Goal: Information Seeking & Learning: Learn about a topic

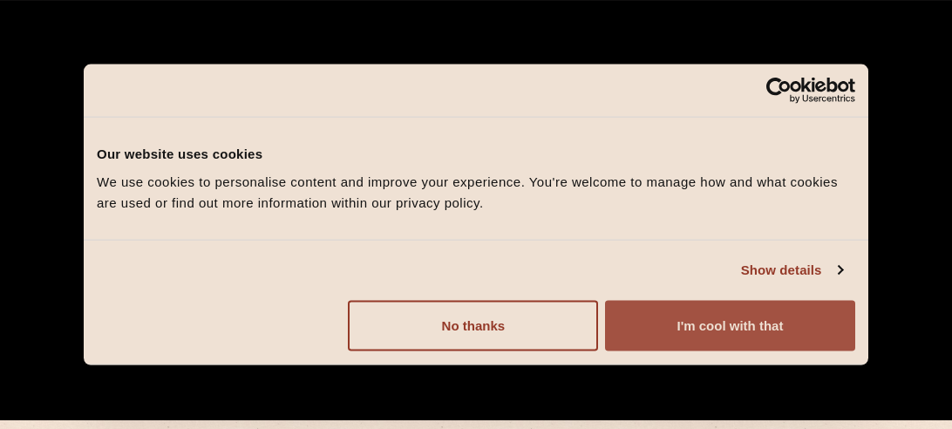
click at [716, 334] on button "I'm cool with that" at bounding box center [730, 325] width 250 height 51
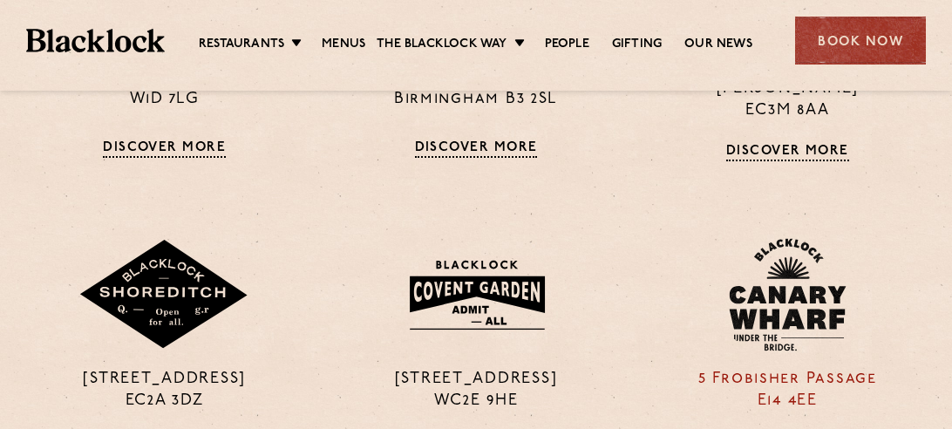
scroll to position [1276, 0]
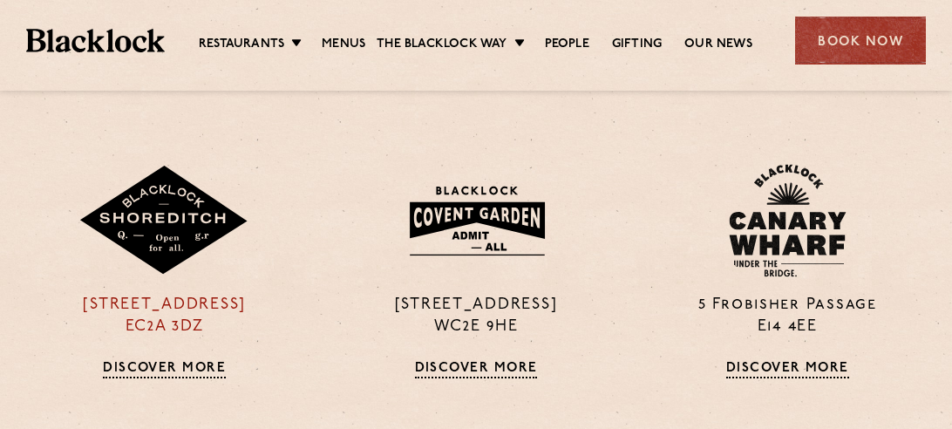
click at [189, 295] on p "28-30 Rivington Street EC2A 3DZ" at bounding box center [164, 317] width 285 height 44
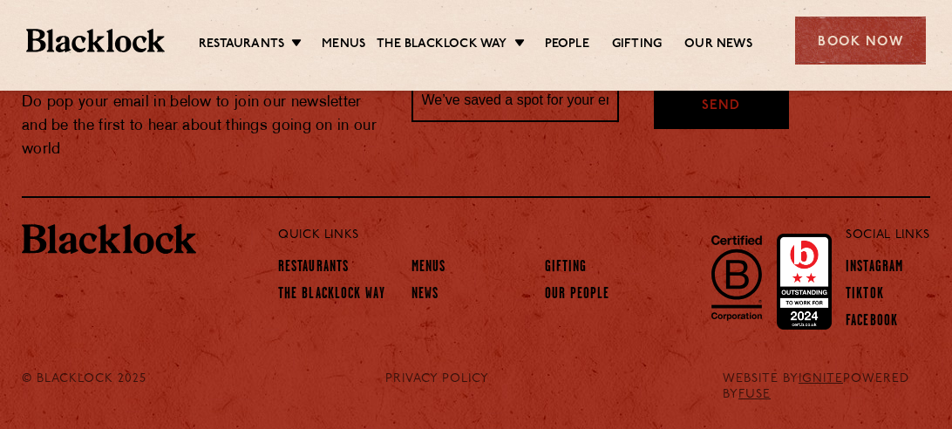
scroll to position [1675, 0]
click at [423, 278] on link "Menus" at bounding box center [429, 268] width 35 height 19
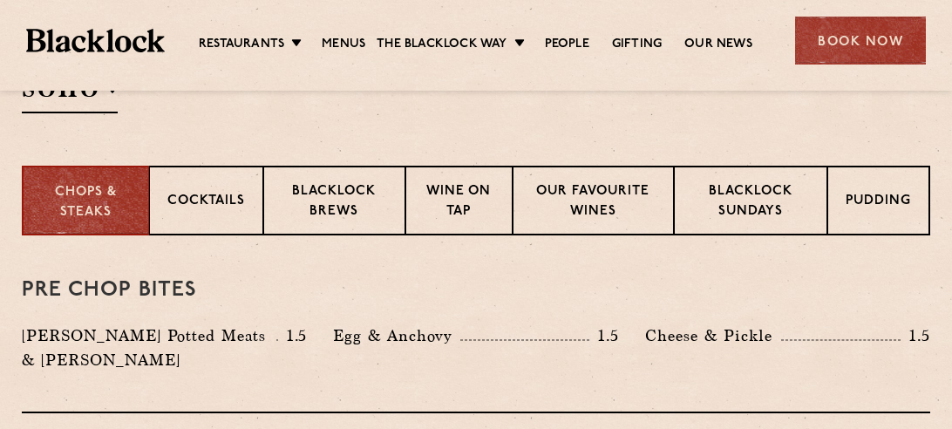
scroll to position [647, 0]
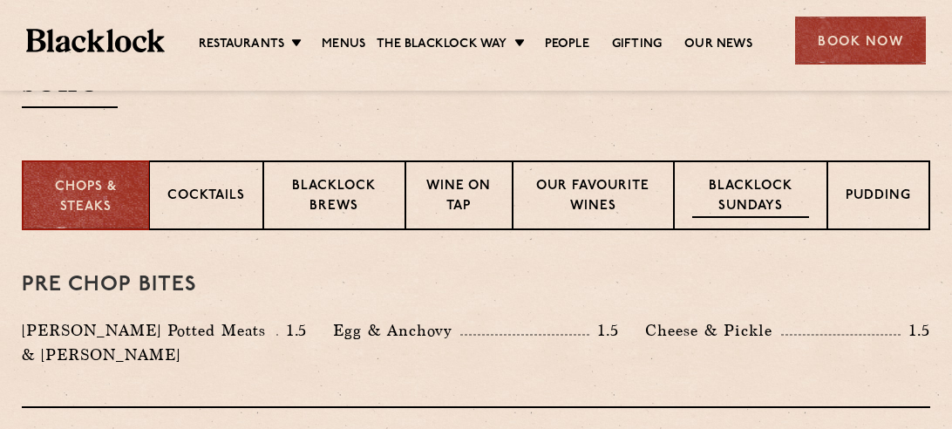
click at [759, 197] on p "Blacklock Sundays" at bounding box center [750, 197] width 117 height 41
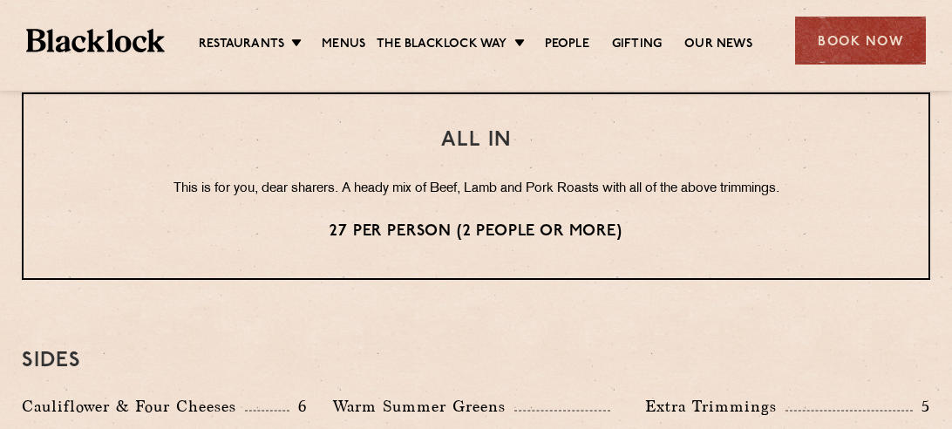
scroll to position [1526, 0]
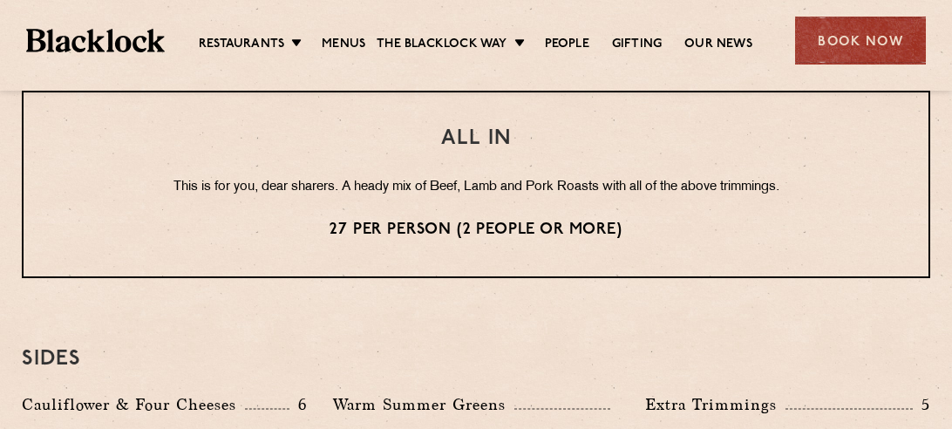
click at [465, 184] on p "This is for you, dear sharers. A heady mix of Beef, Lamb and Pork Roasts with a…" at bounding box center [476, 187] width 836 height 23
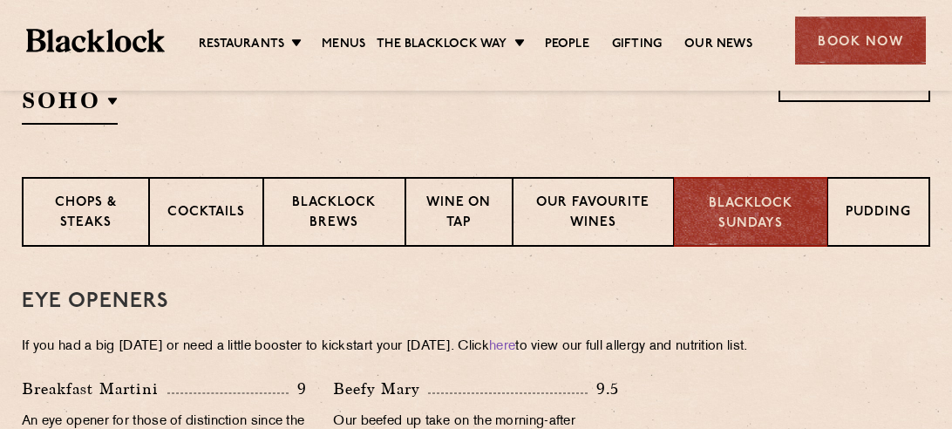
scroll to position [625, 0]
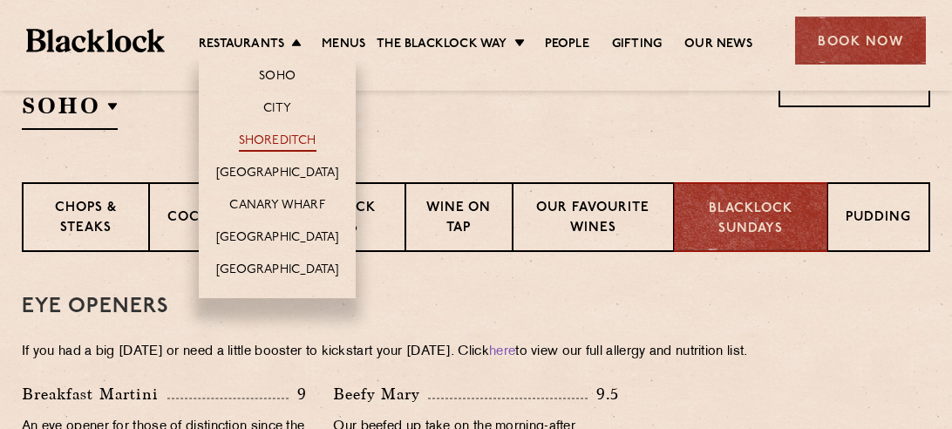
click at [280, 143] on link "Shoreditch" at bounding box center [278, 142] width 78 height 19
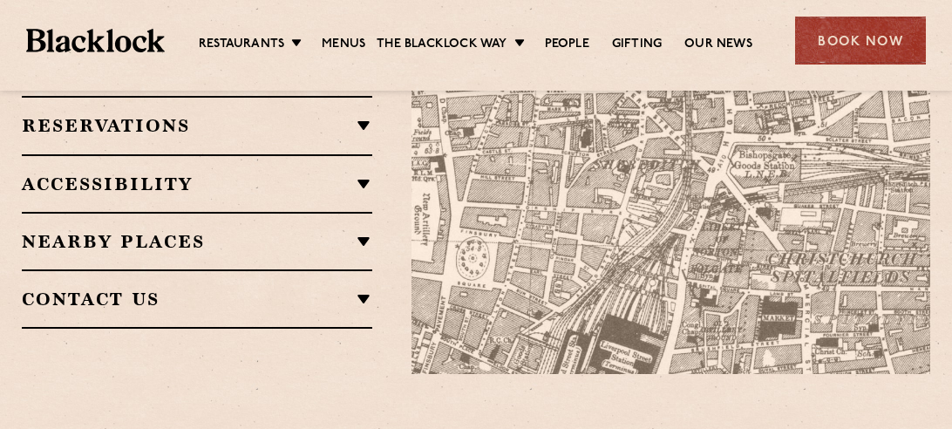
scroll to position [1218, 0]
